Goal: Transaction & Acquisition: Purchase product/service

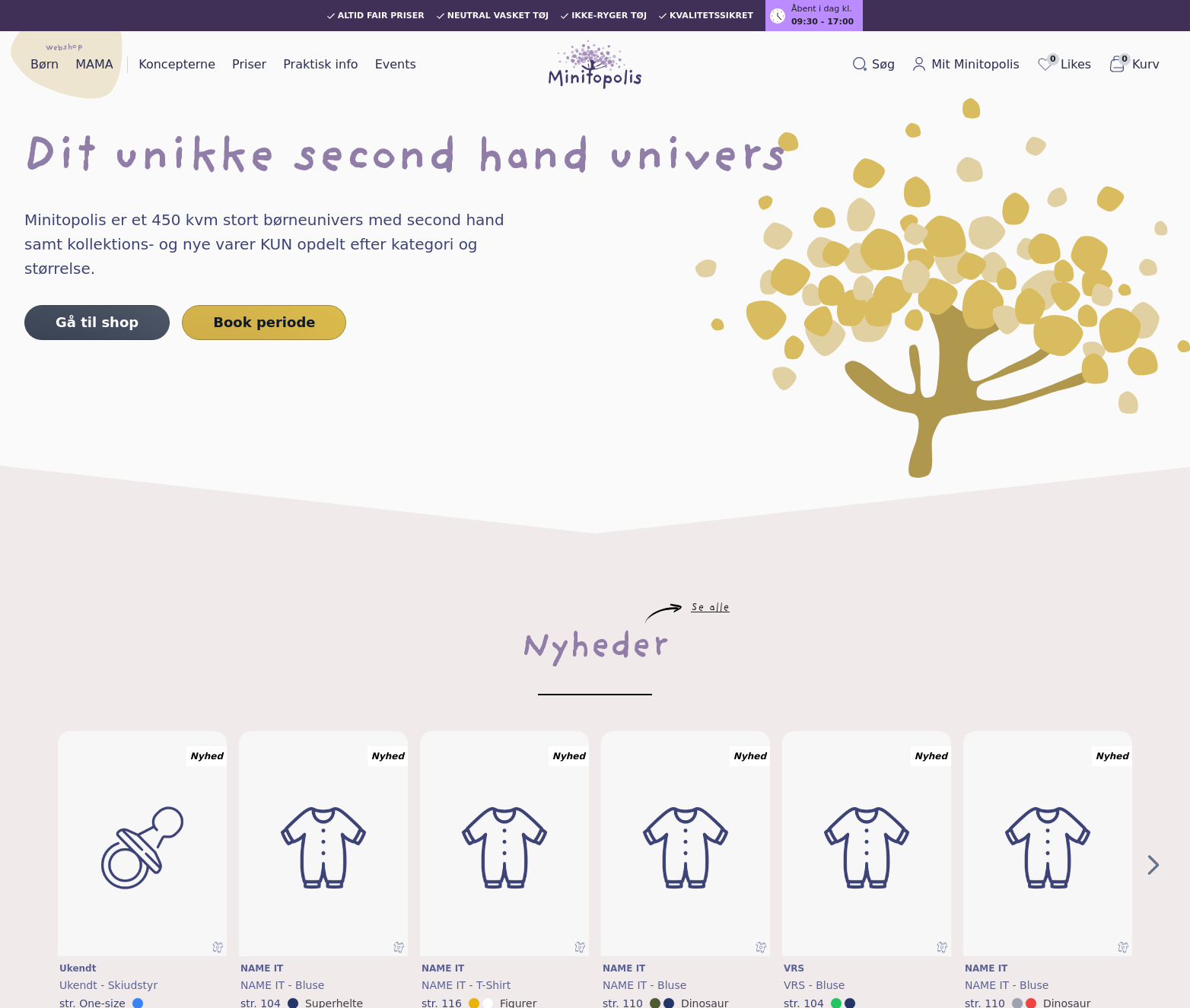
scroll to position [198, 0]
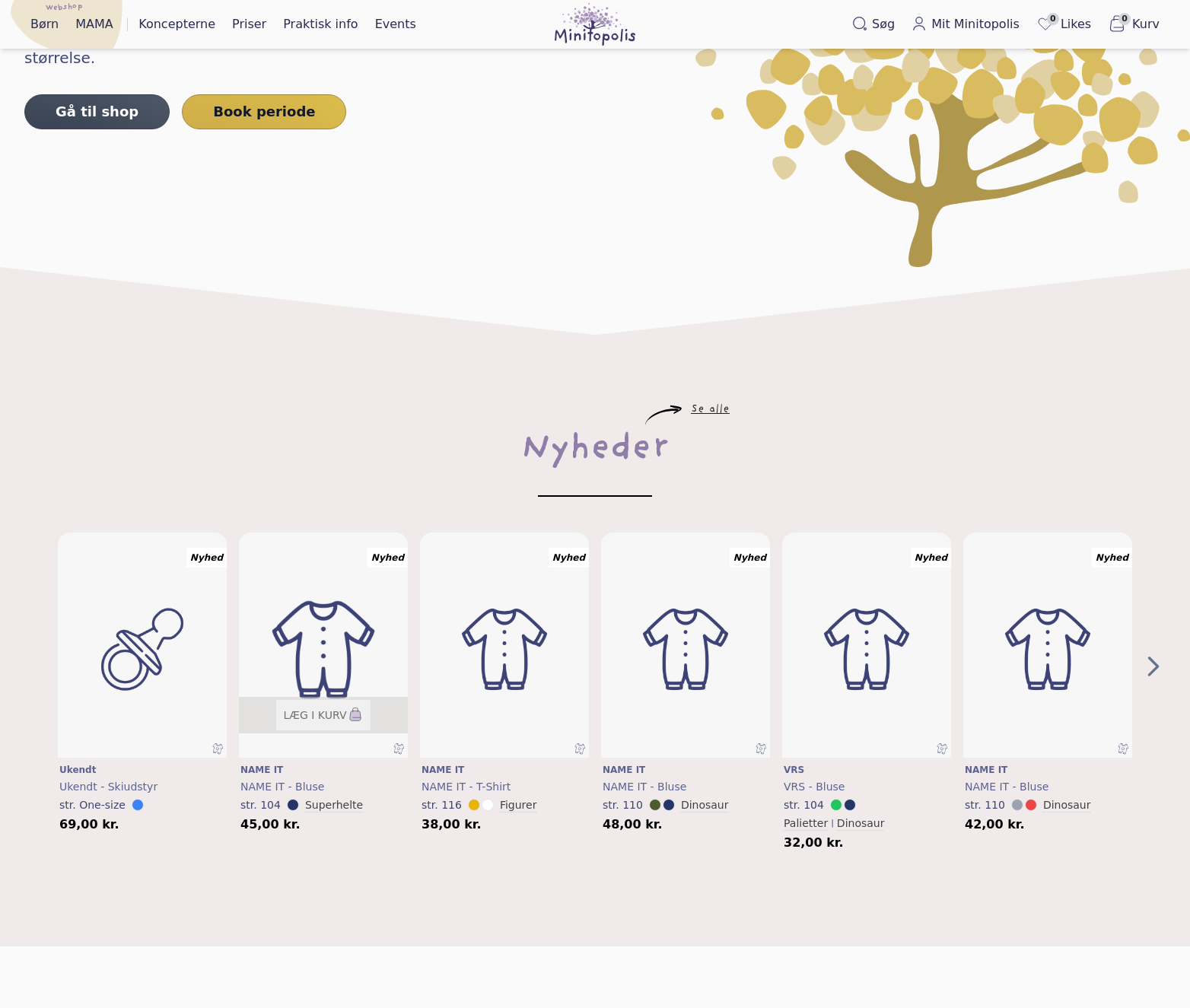
click at [328, 579] on img "1" at bounding box center [323, 649] width 202 height 270
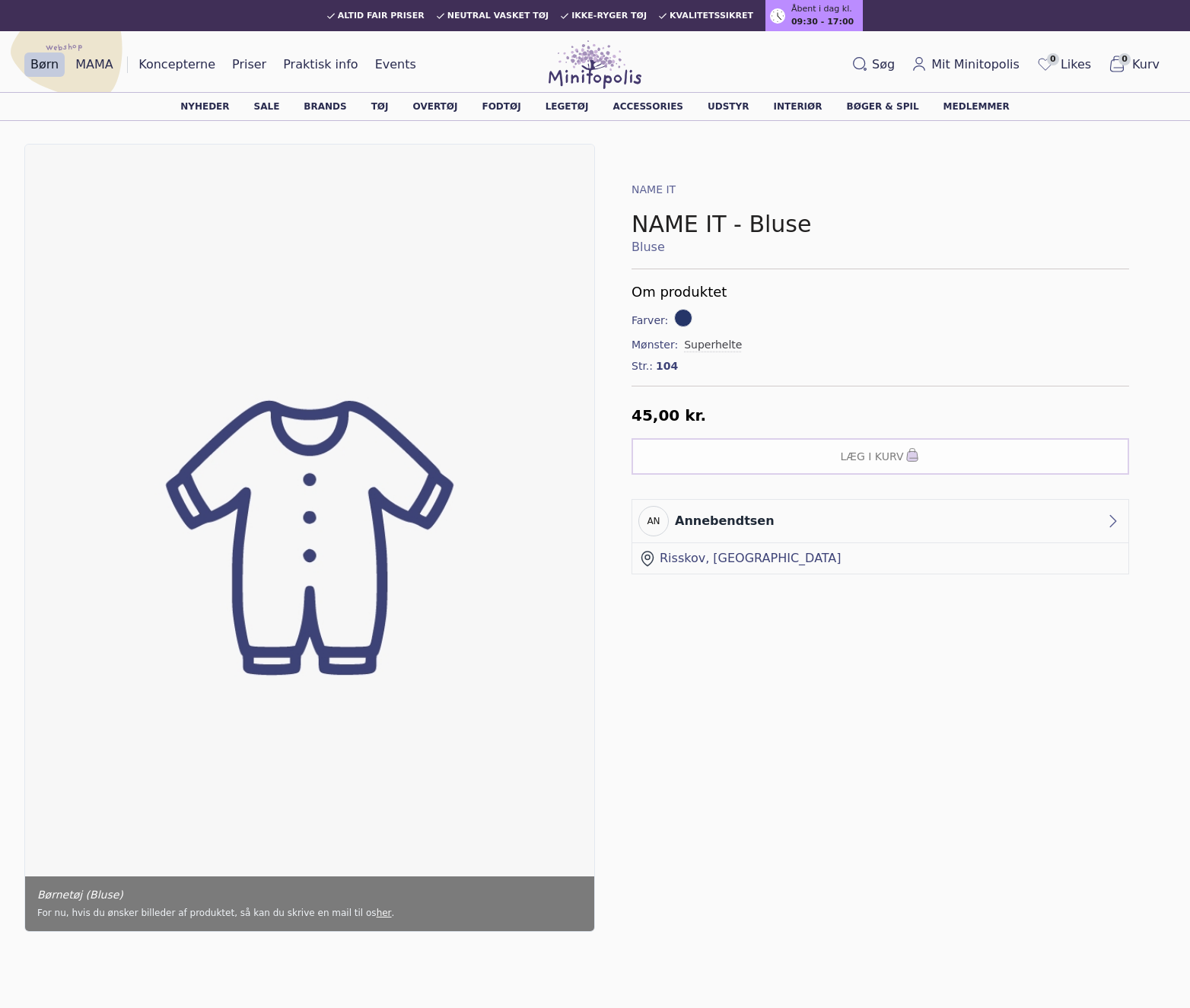
click at [408, 101] on div "Nyheder Sale Brands Tøj Overtøj Fodtøj Legetøj Accessories Udstyr Interiør Bøge…" at bounding box center [595, 106] width 1190 height 29
click at [407, 101] on div "Nyheder Sale Brands Tøj Overtøj Fodtøj Legetøj Accessories Udstyr Interiør Bøge…" at bounding box center [595, 106] width 1190 height 29
click at [389, 105] on link "Tøj" at bounding box center [380, 106] width 17 height 9
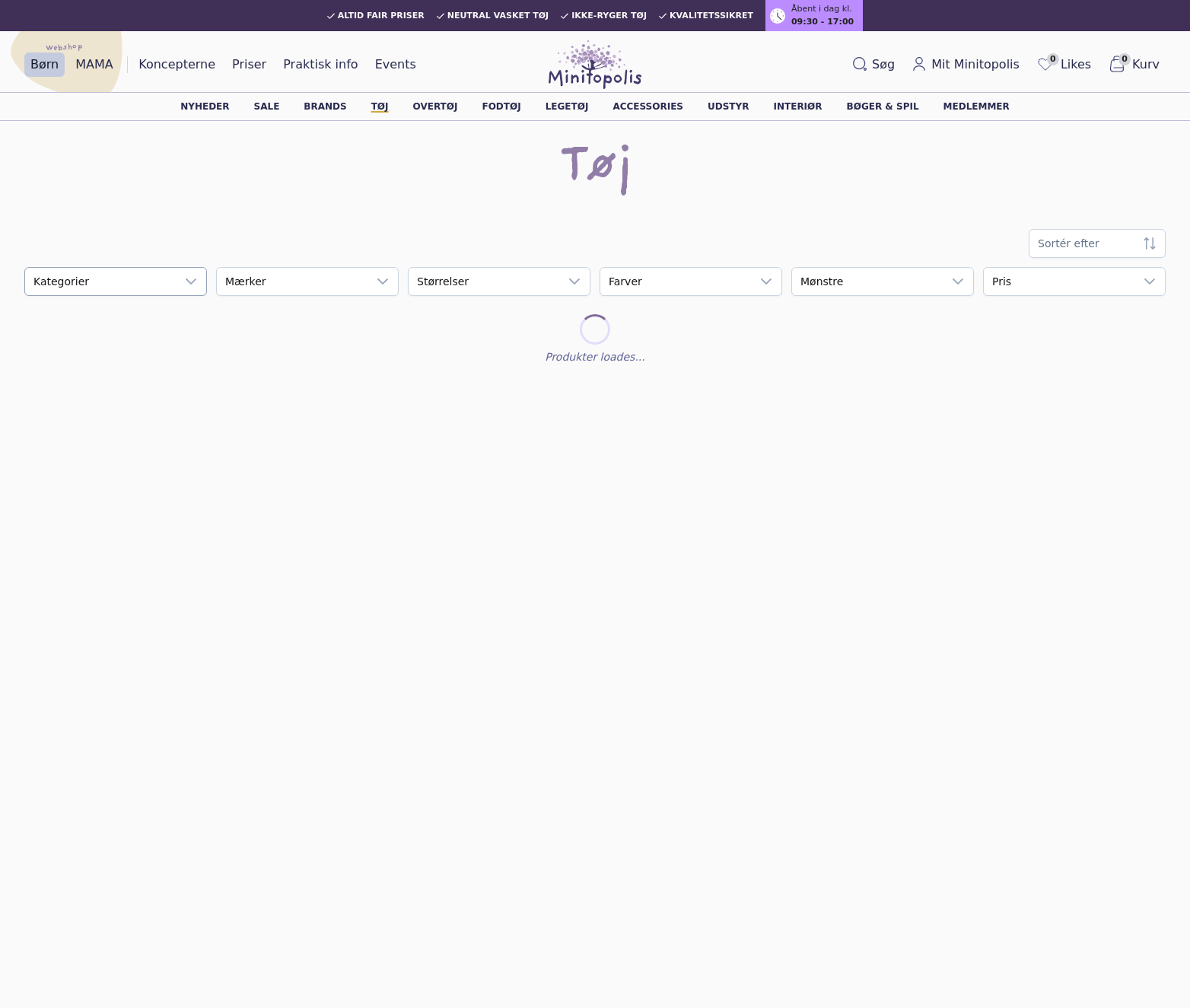
click at [178, 285] on div at bounding box center [191, 281] width 30 height 27
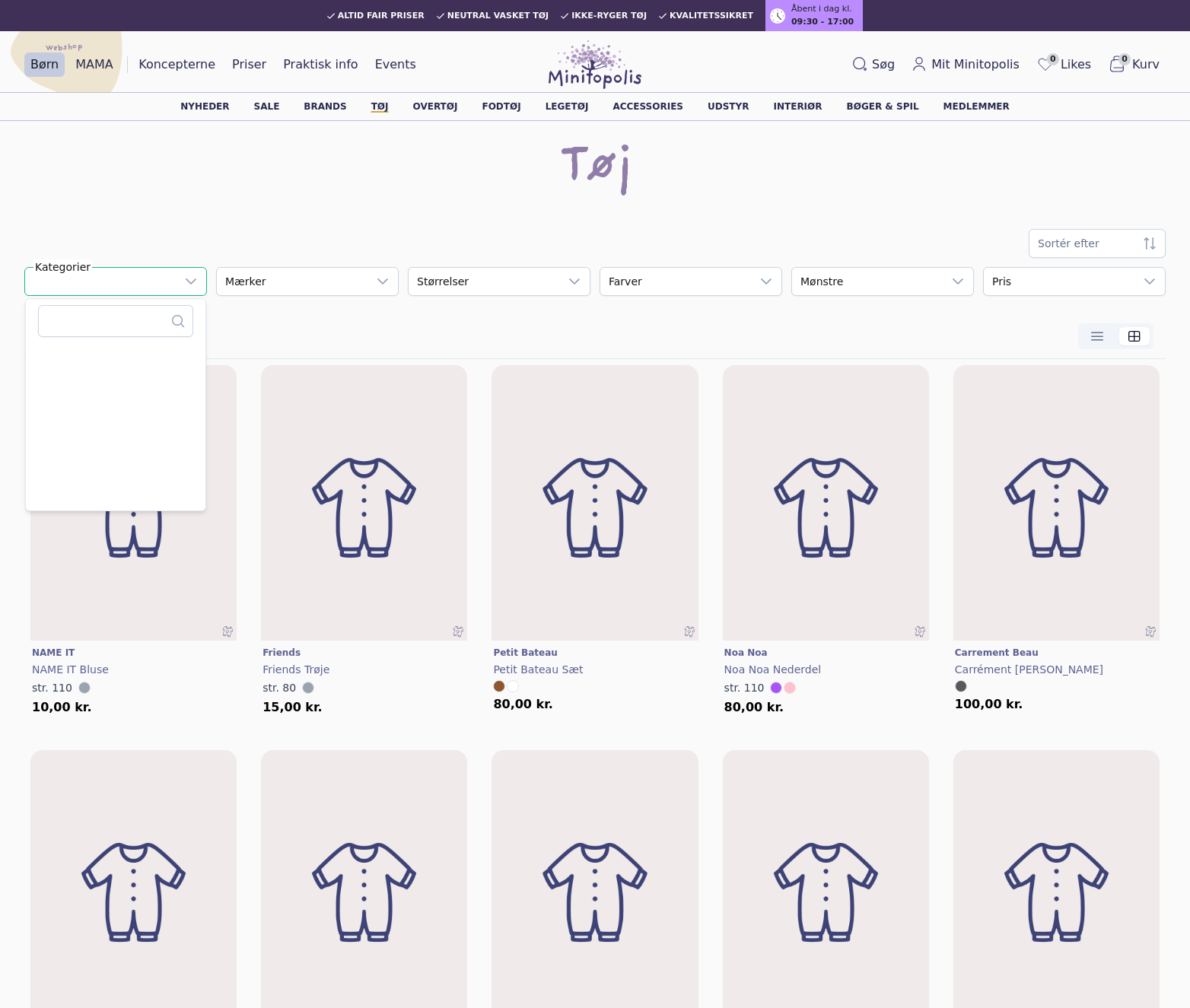
scroll to position [16, 82]
click at [348, 239] on div "Sortér efter" at bounding box center [595, 243] width 1141 height 29
